Goal: Register for event/course

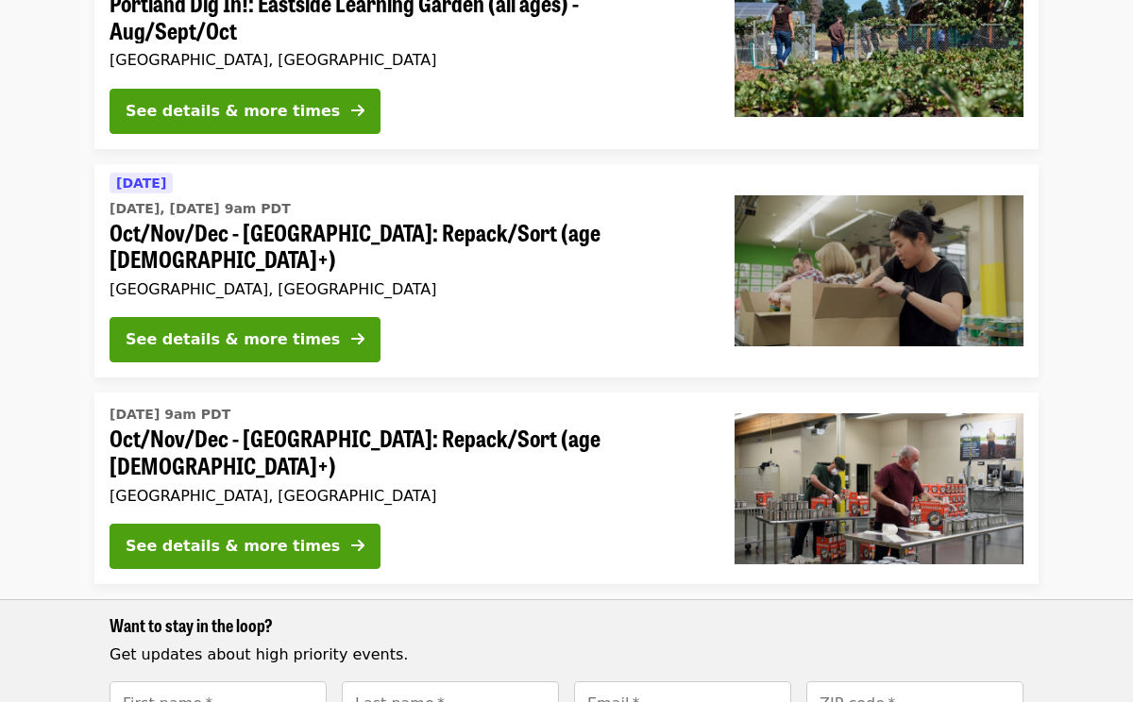
scroll to position [303, 0]
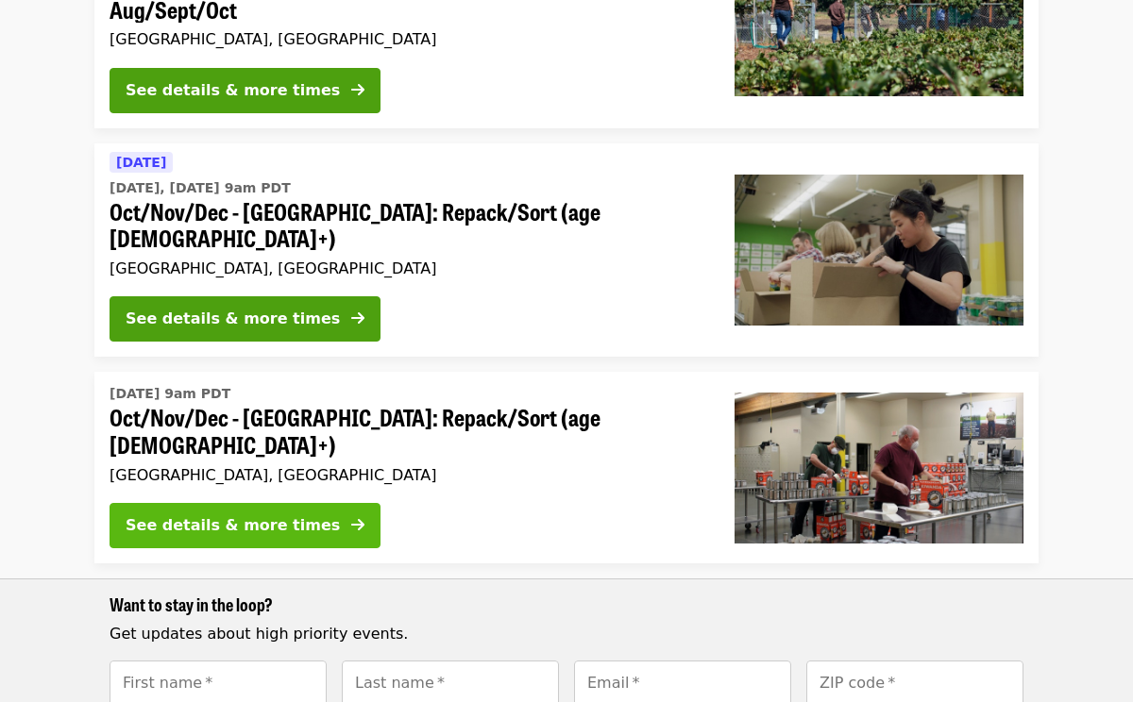
click at [216, 514] on div "See details & more times" at bounding box center [233, 525] width 214 height 23
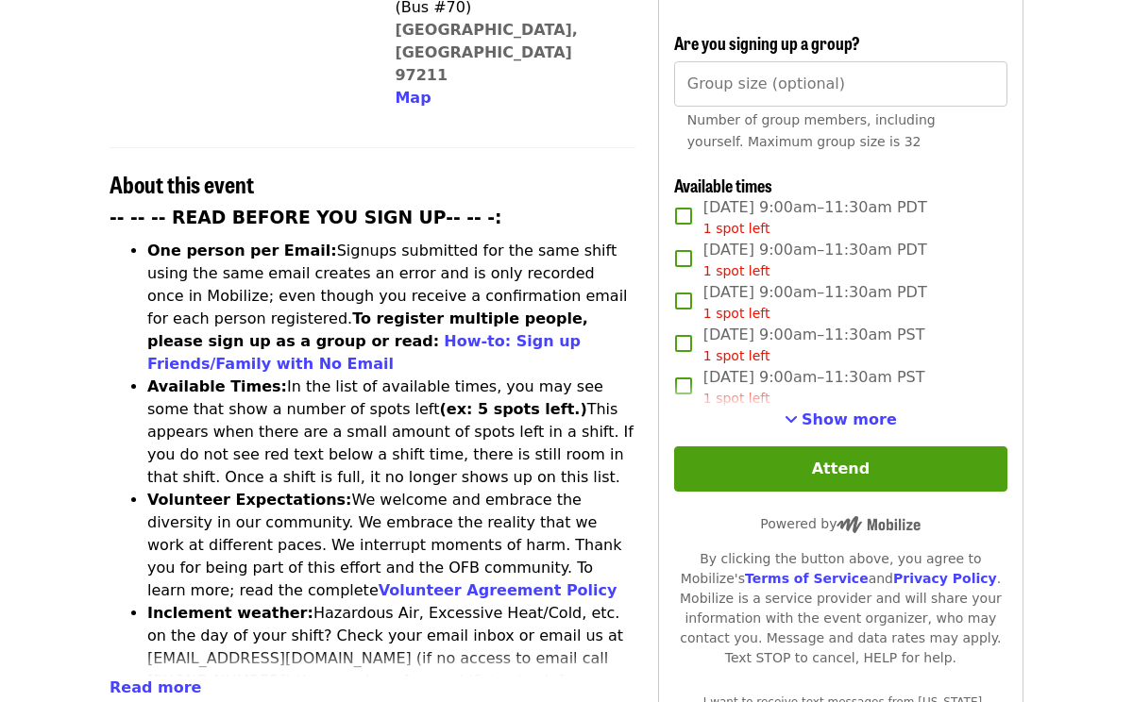
scroll to position [606, 0]
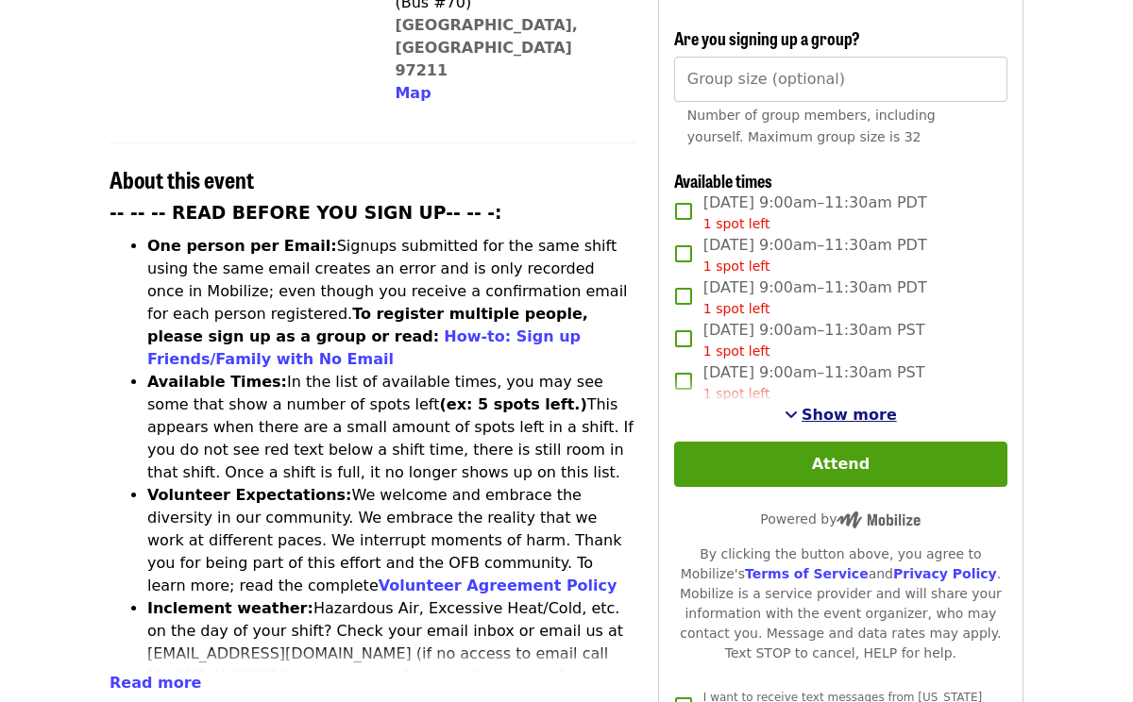
click at [851, 406] on span "Show more" at bounding box center [848, 415] width 95 height 18
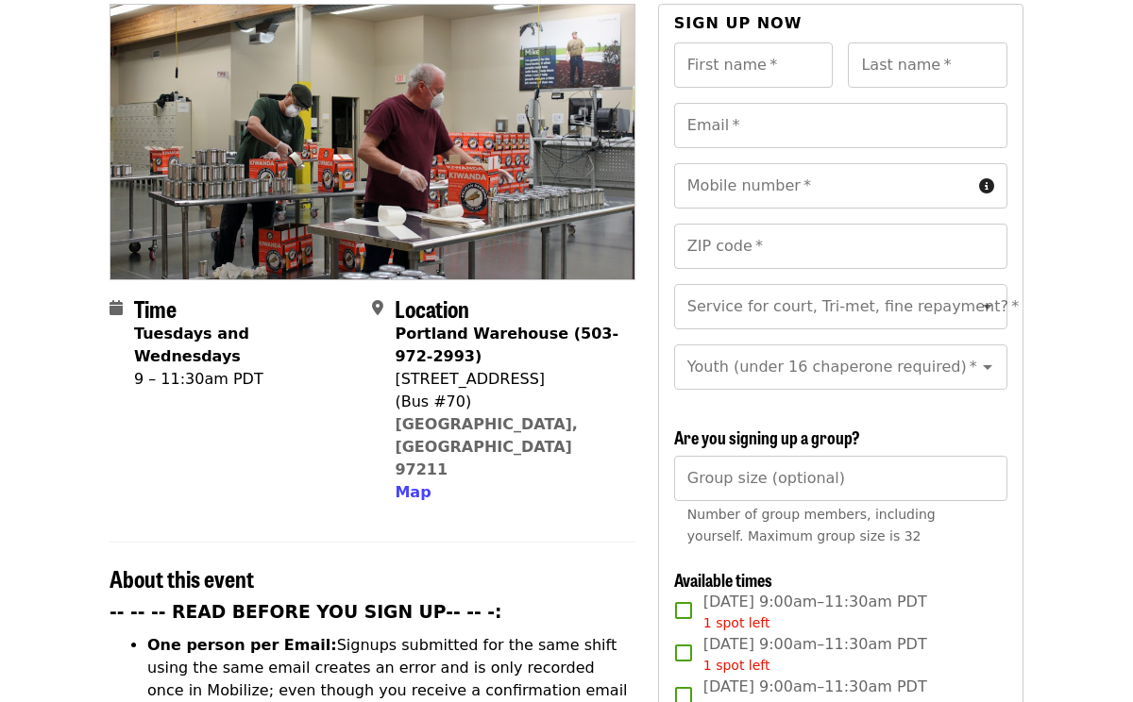
scroll to position [278, 0]
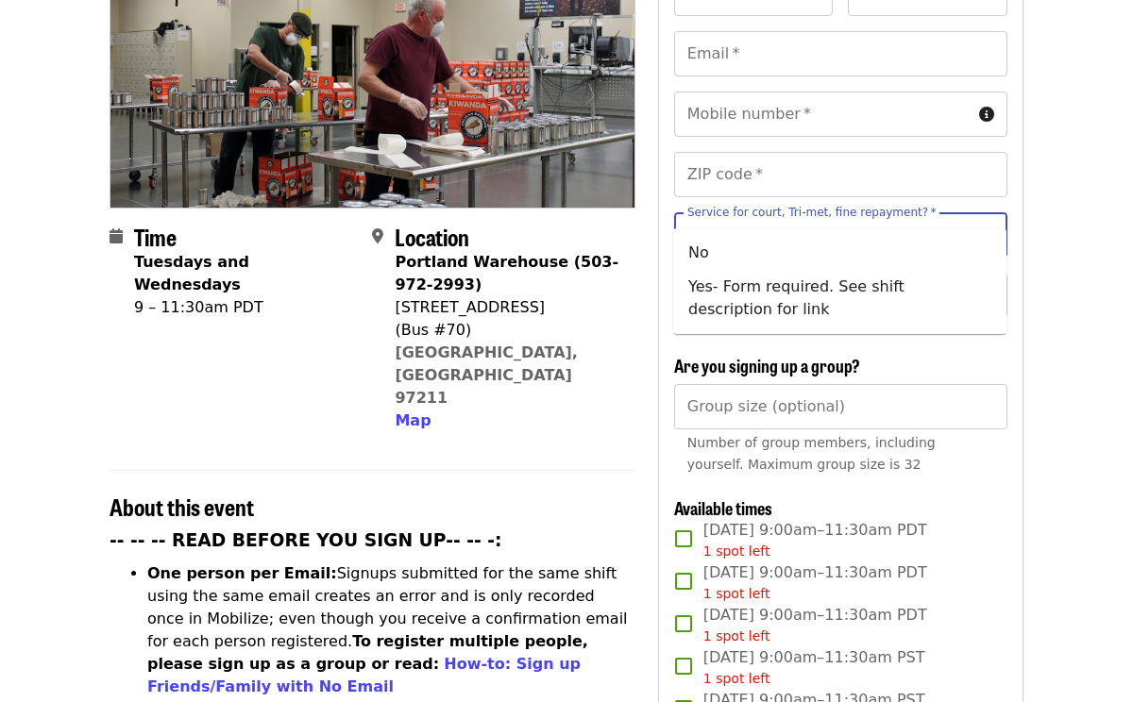
click at [888, 217] on input "Service for court, Tri-met, fine repayment?   *" at bounding box center [817, 235] width 257 height 36
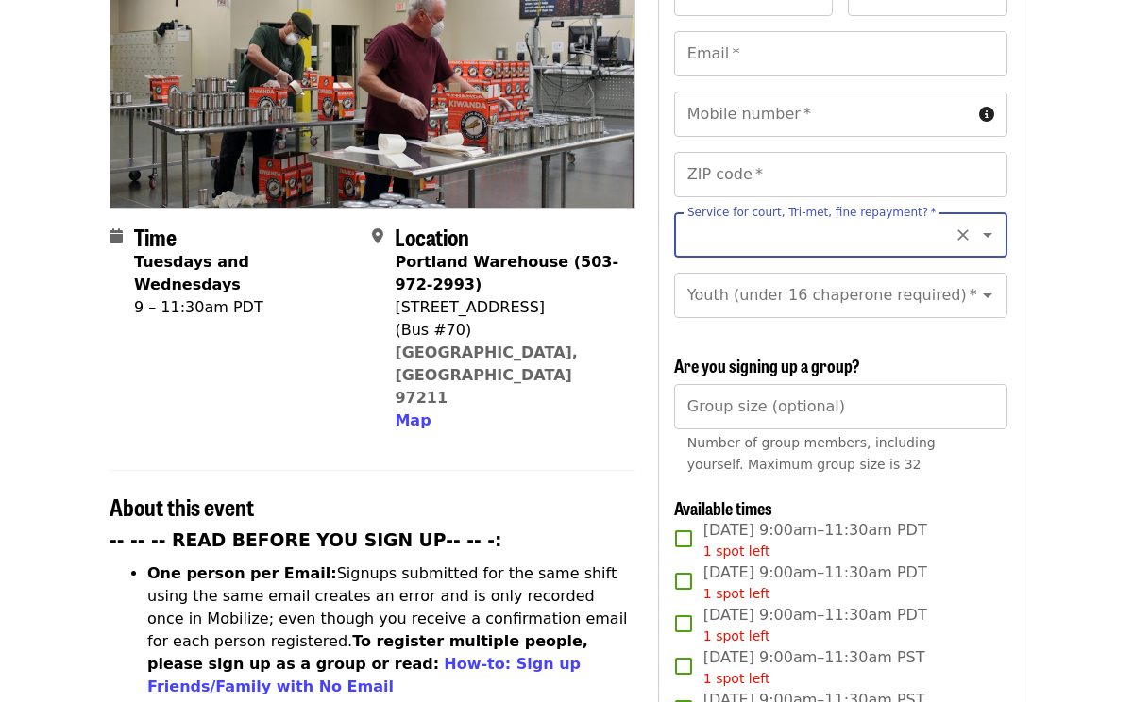
click at [888, 217] on input "Service for court, Tri-met, fine repayment?   *" at bounding box center [817, 235] width 257 height 36
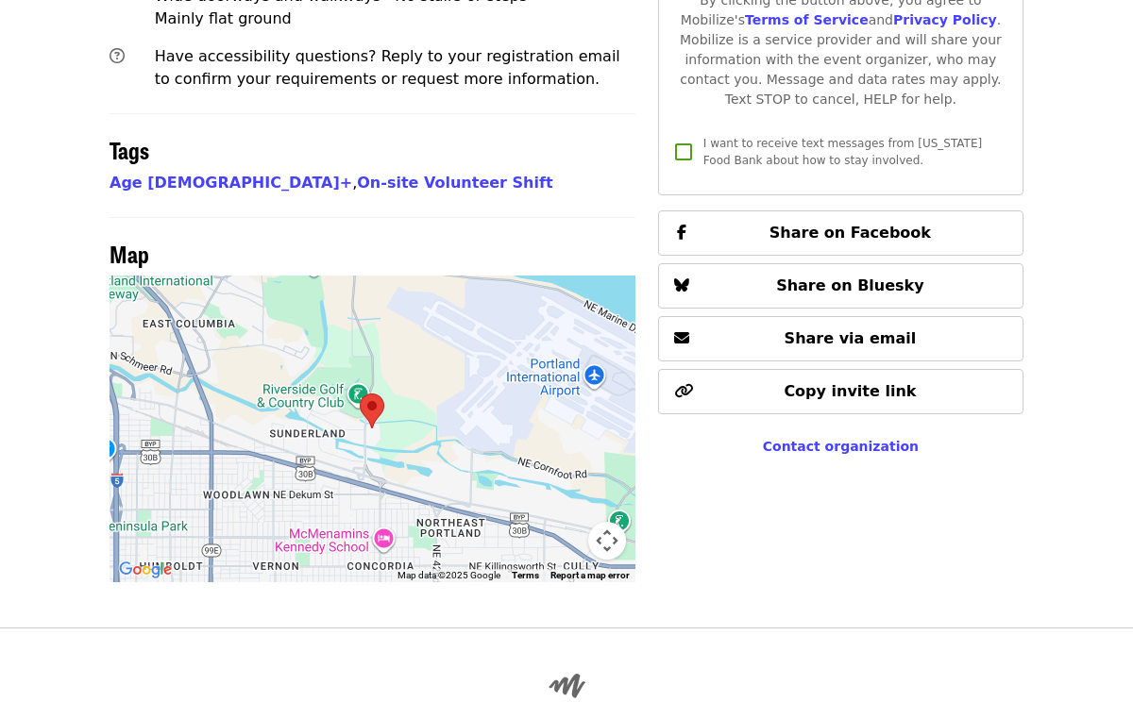
scroll to position [1474, 0]
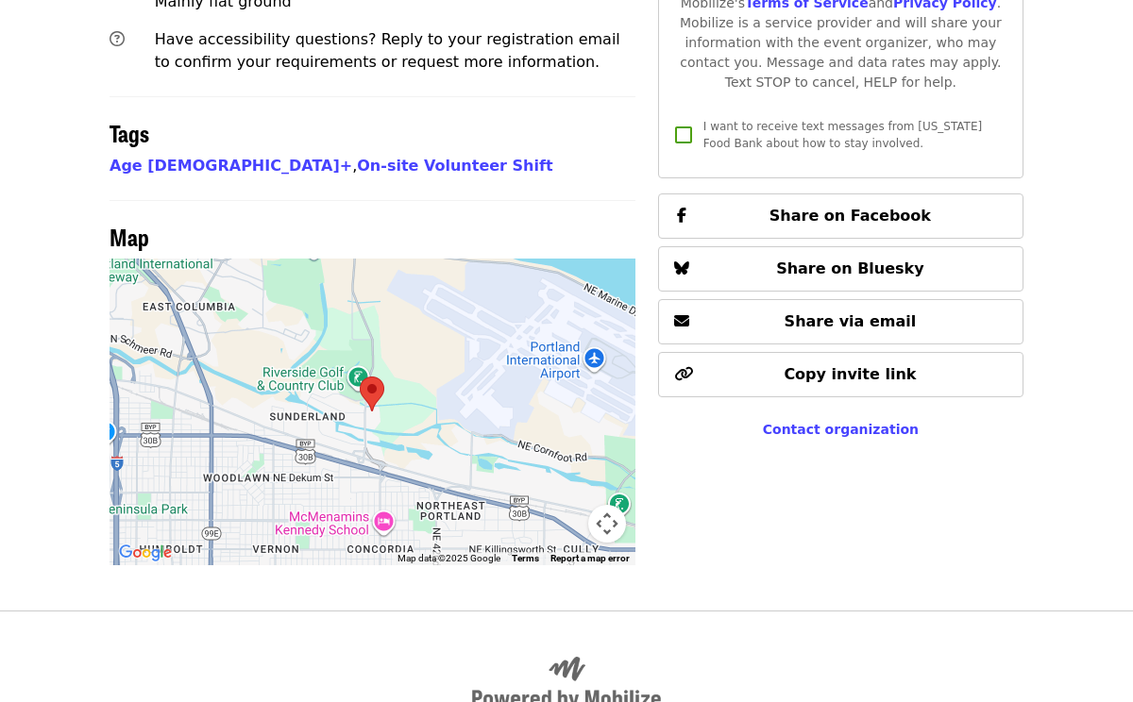
scroll to position [303, 0]
